Goal: Check status: Check status

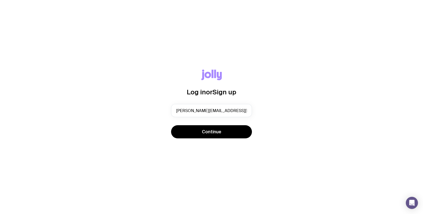
type input "[PERSON_NAME][EMAIL_ADDRESS][DOMAIN_NAME]"
click at [171, 125] on button "Continue" at bounding box center [211, 131] width 81 height 13
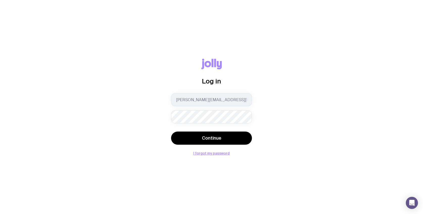
click at [171, 131] on button "Continue" at bounding box center [211, 137] width 81 height 13
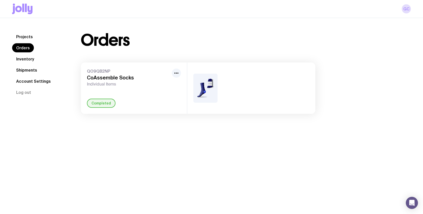
click at [109, 101] on div "Completed" at bounding box center [101, 103] width 29 height 9
drag, startPoint x: 178, startPoint y: 75, endPoint x: 202, endPoint y: 81, distance: 24.6
click at [178, 75] on icon "button" at bounding box center [176, 73] width 6 height 6
drag, startPoint x: 247, startPoint y: 107, endPoint x: 226, endPoint y: 92, distance: 26.0
click at [248, 106] on div at bounding box center [251, 87] width 128 height 51
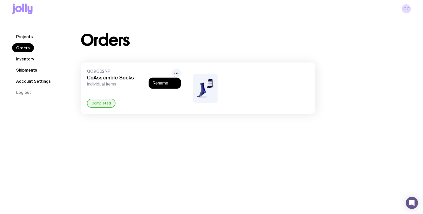
click at [210, 88] on img at bounding box center [205, 88] width 24 height 29
drag, startPoint x: 109, startPoint y: 78, endPoint x: 104, endPoint y: 77, distance: 5.2
click at [108, 77] on h3 "CoAssemble Socks" at bounding box center [128, 78] width 83 height 6
drag, startPoint x: 103, startPoint y: 93, endPoint x: 99, endPoint y: 94, distance: 4.3
click at [105, 94] on div "QO9QB2NP CoAssemble Socks Individual Items Completed" at bounding box center [134, 87] width 106 height 51
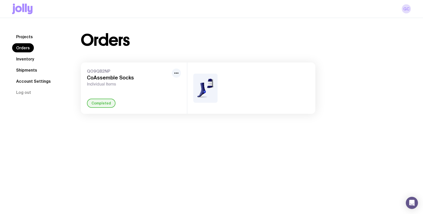
click at [38, 71] on link "Shipments" at bounding box center [26, 69] width 29 height 9
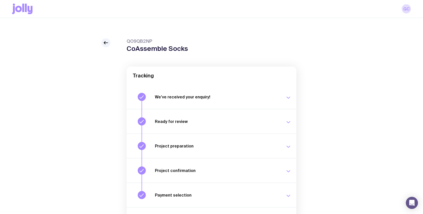
scroll to position [49, 0]
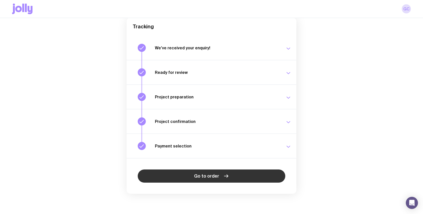
click at [259, 177] on link "Go to order" at bounding box center [212, 175] width 148 height 13
